Goal: Task Accomplishment & Management: Manage account settings

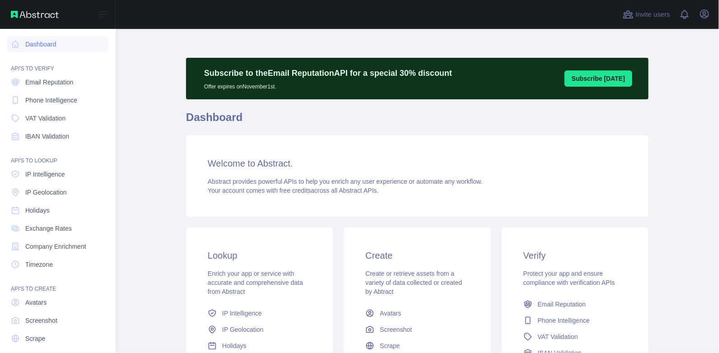
click at [59, 84] on span "Email Reputation" at bounding box center [49, 82] width 48 height 9
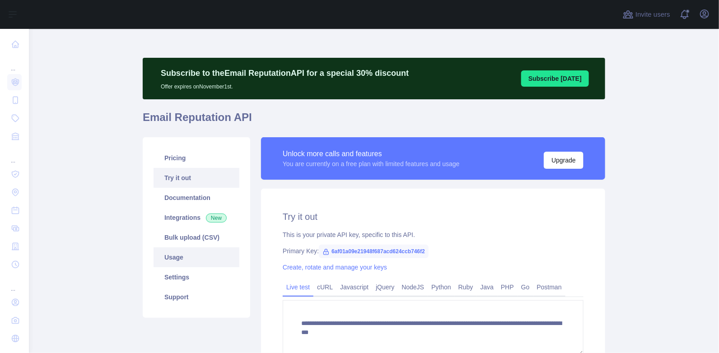
click at [179, 254] on link "Usage" at bounding box center [196, 257] width 86 height 20
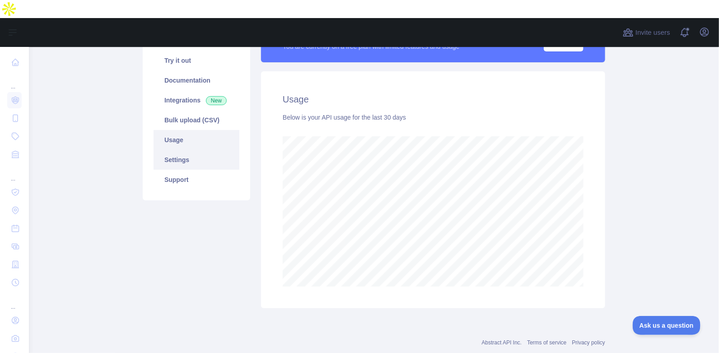
click at [183, 150] on link "Settings" at bounding box center [196, 160] width 86 height 20
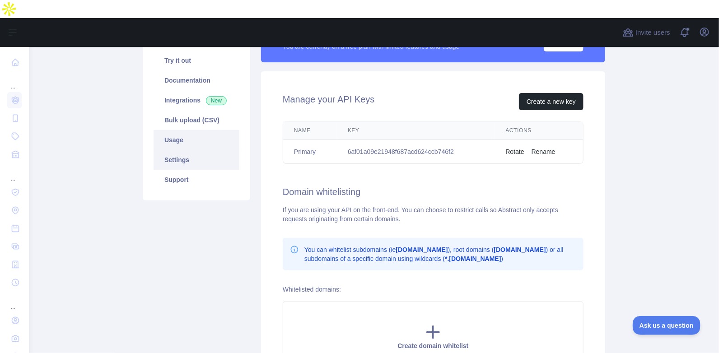
click at [190, 130] on link "Usage" at bounding box center [196, 140] width 86 height 20
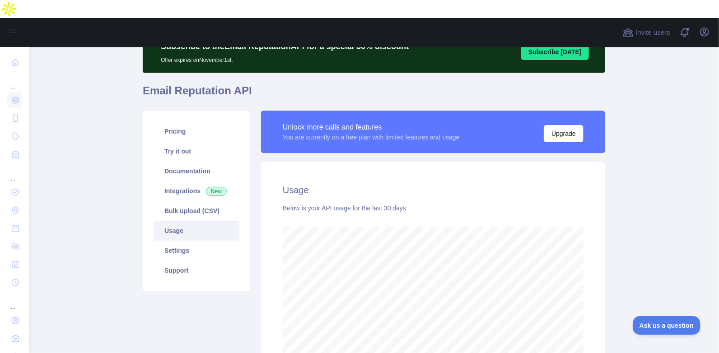
scroll to position [90, 0]
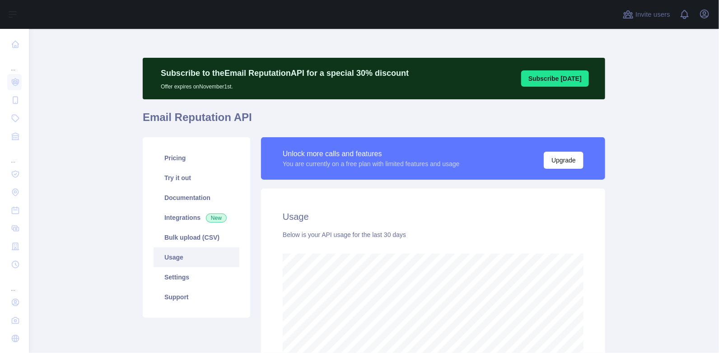
scroll to position [324, 683]
